Goal: Task Accomplishment & Management: Use online tool/utility

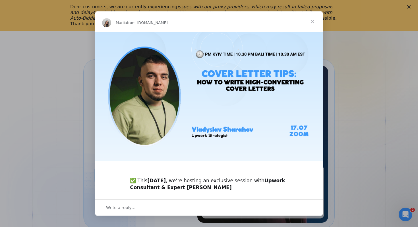
click at [312, 24] on span "Close" at bounding box center [312, 21] width 20 height 20
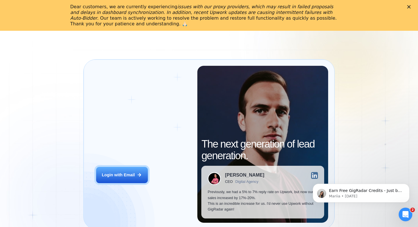
scroll to position [6, 0]
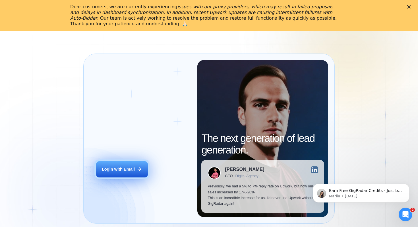
click at [111, 164] on button "Login with Email" at bounding box center [122, 169] width 52 height 16
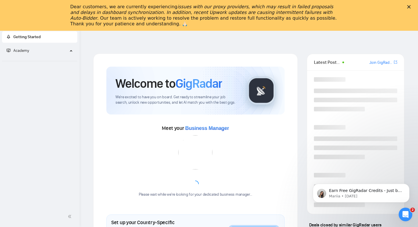
click at [407, 7] on icon "Close" at bounding box center [408, 6] width 3 height 3
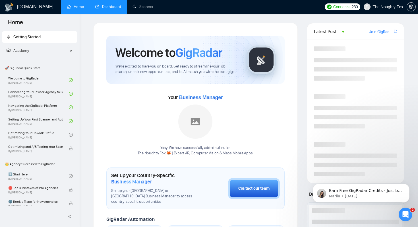
click at [116, 9] on link "Dashboard" at bounding box center [108, 6] width 26 height 5
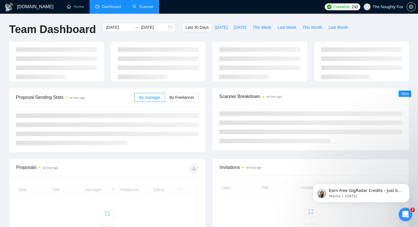
click at [146, 9] on link "Scanner" at bounding box center [143, 6] width 21 height 5
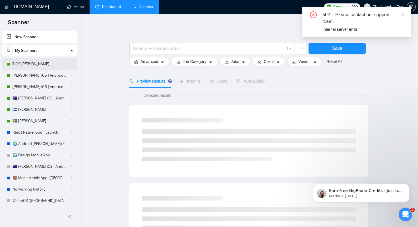
click at [30, 64] on link " iOS Victor L." at bounding box center [40, 63] width 54 height 11
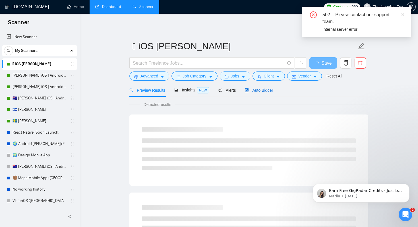
click at [265, 87] on div "Auto Bidder" at bounding box center [259, 90] width 28 height 6
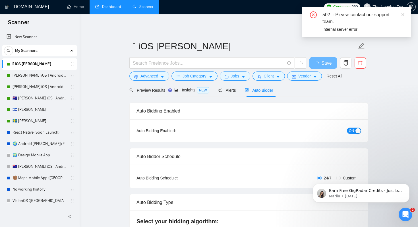
checkbox input "true"
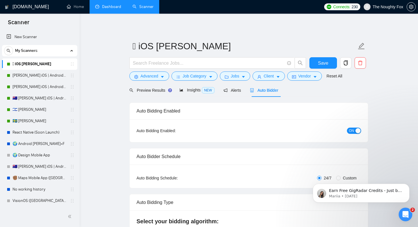
click at [105, 9] on link "Dashboard" at bounding box center [108, 6] width 26 height 5
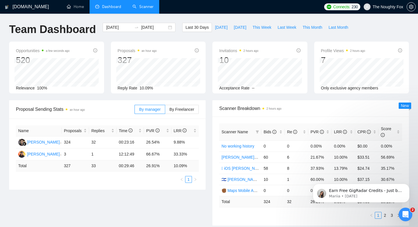
click at [21, 5] on h1 "GigRadar.io" at bounding box center [31, 7] width 36 height 14
